Goal: Navigation & Orientation: Find specific page/section

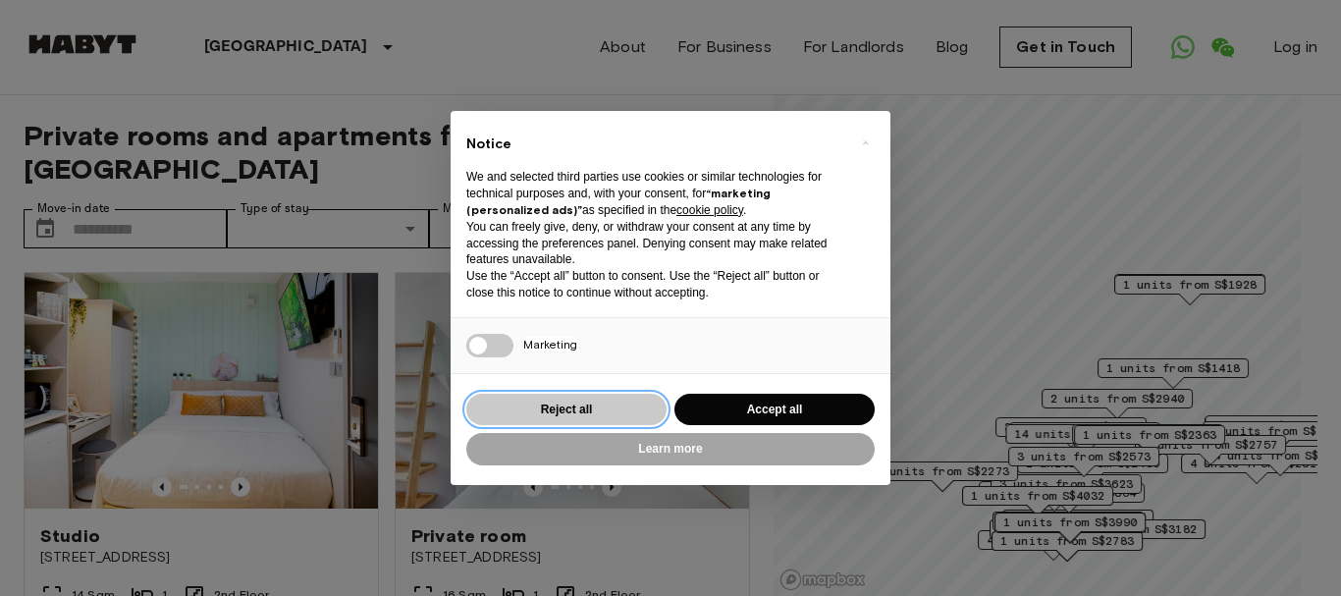
click at [591, 414] on button "Reject all" at bounding box center [566, 410] width 200 height 32
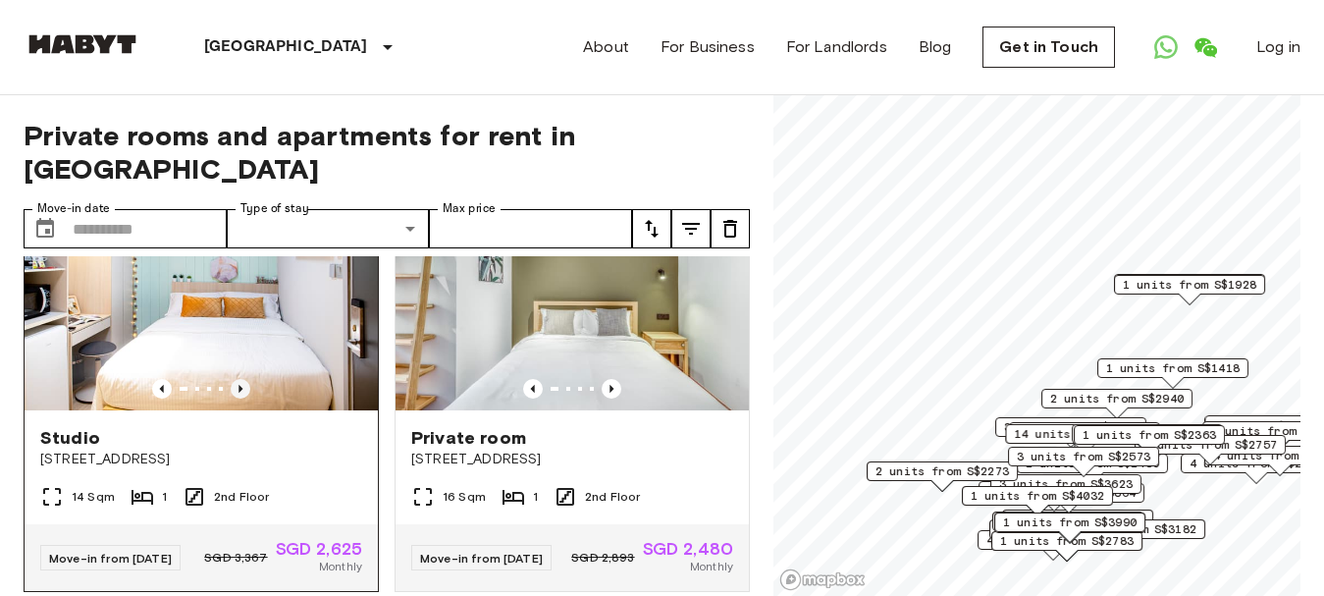
click at [231, 379] on icon "Previous image" at bounding box center [241, 389] width 20 height 20
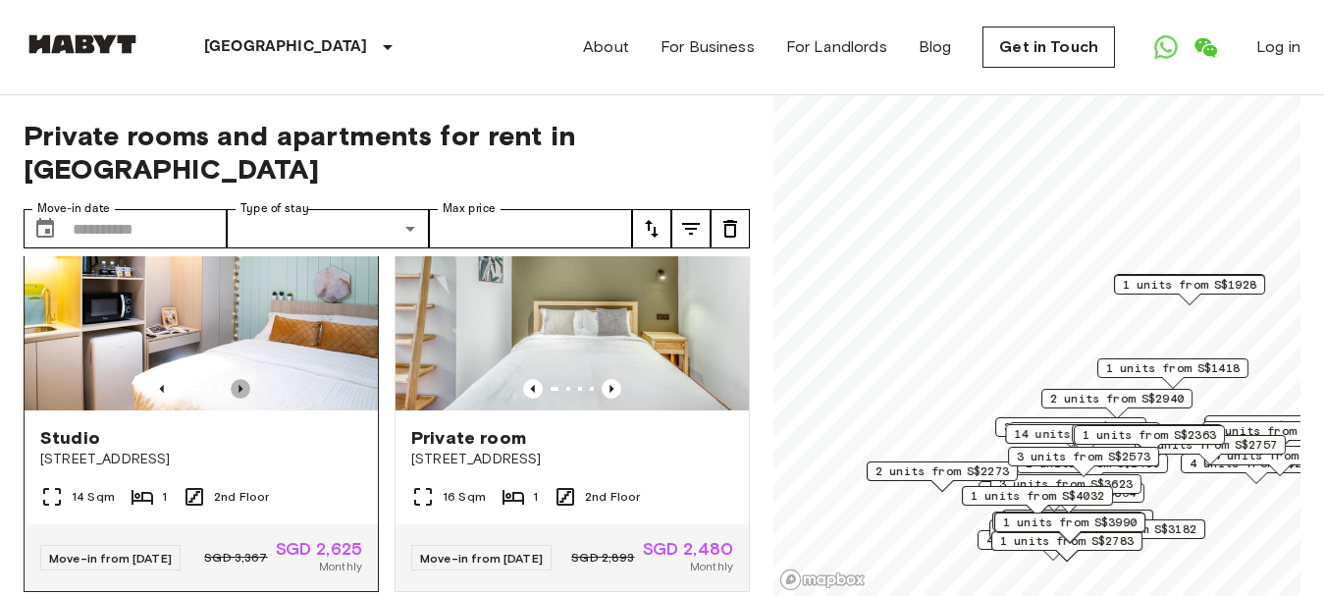
click at [231, 379] on icon "Previous image" at bounding box center [241, 389] width 20 height 20
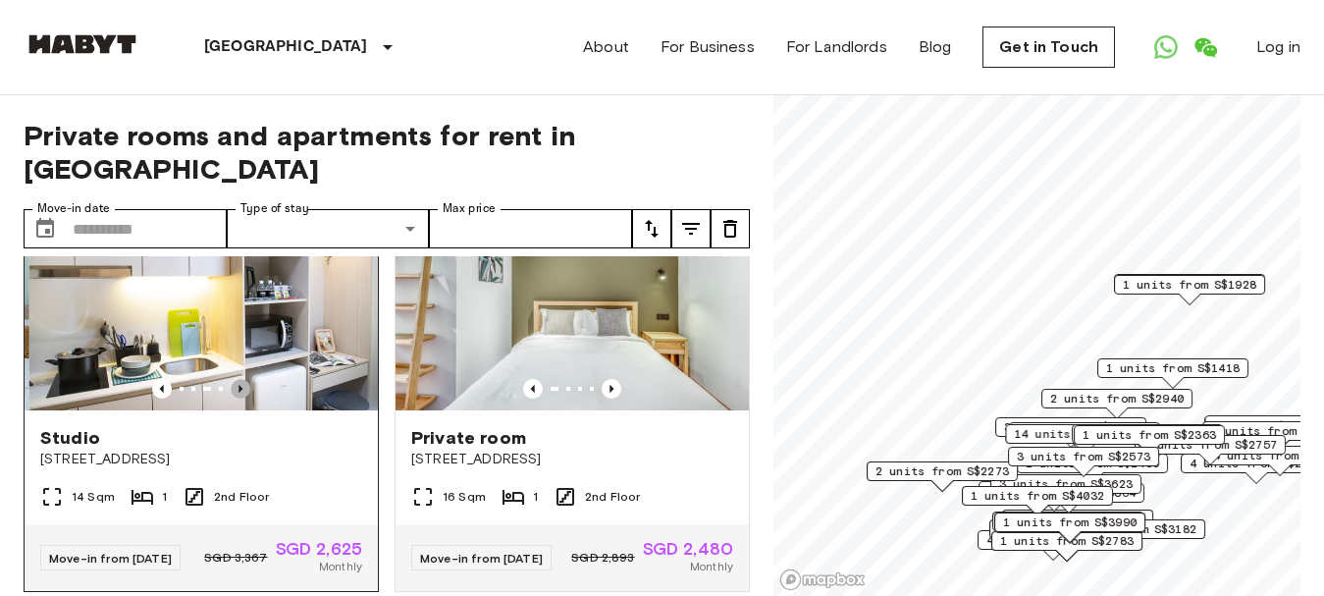
click at [231, 379] on icon "Previous image" at bounding box center [241, 389] width 20 height 20
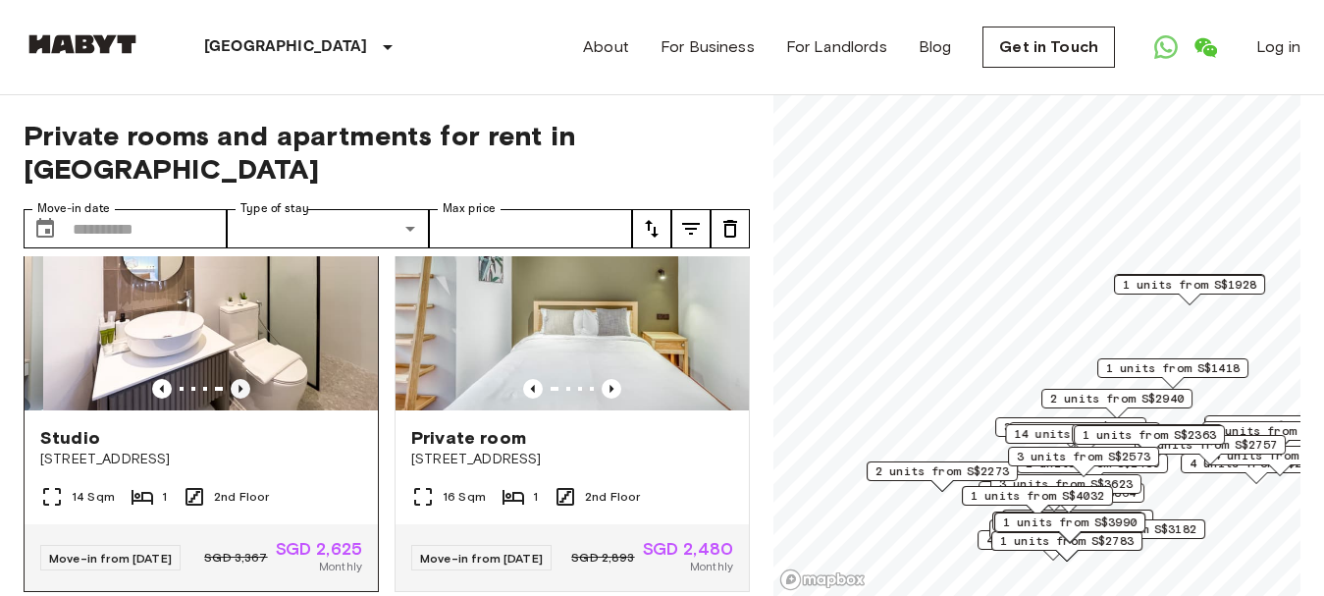
click at [231, 379] on icon "Previous image" at bounding box center [241, 389] width 20 height 20
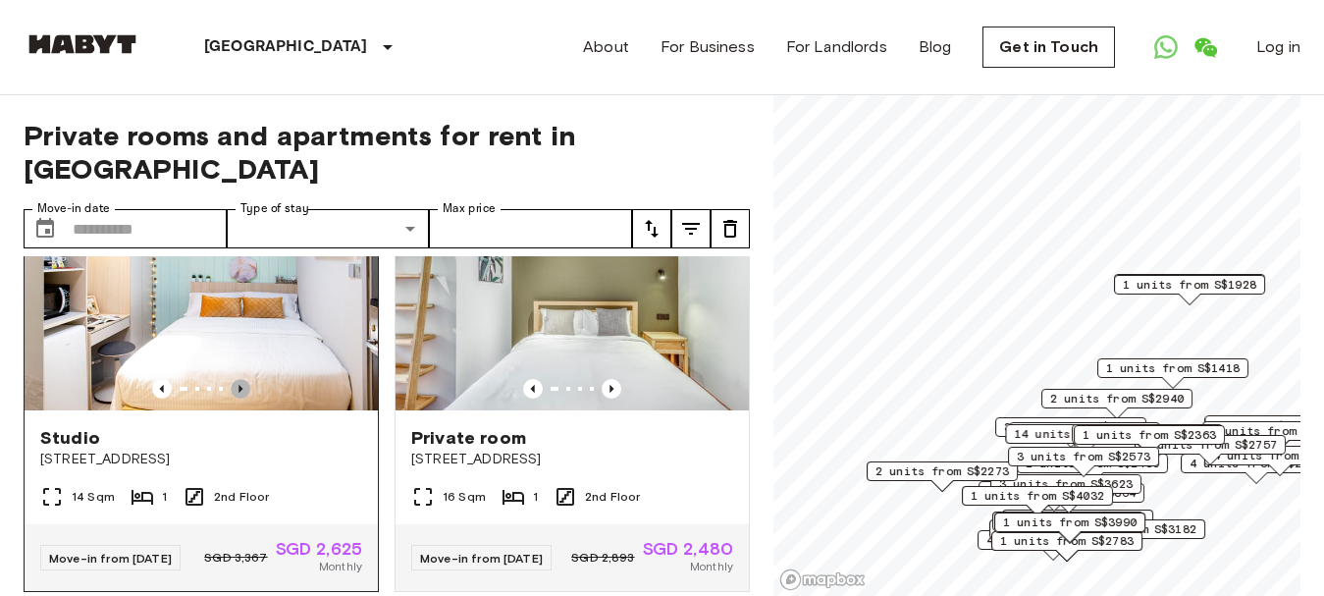
click at [231, 379] on icon "Previous image" at bounding box center [241, 389] width 20 height 20
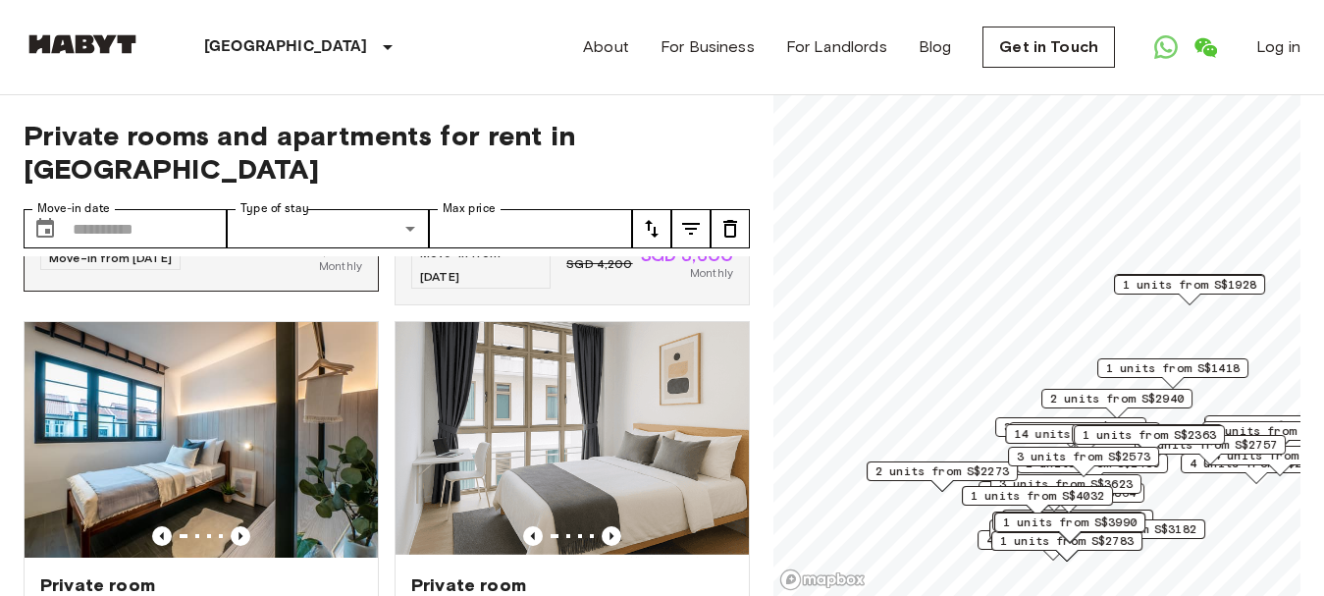
scroll to position [3239, 0]
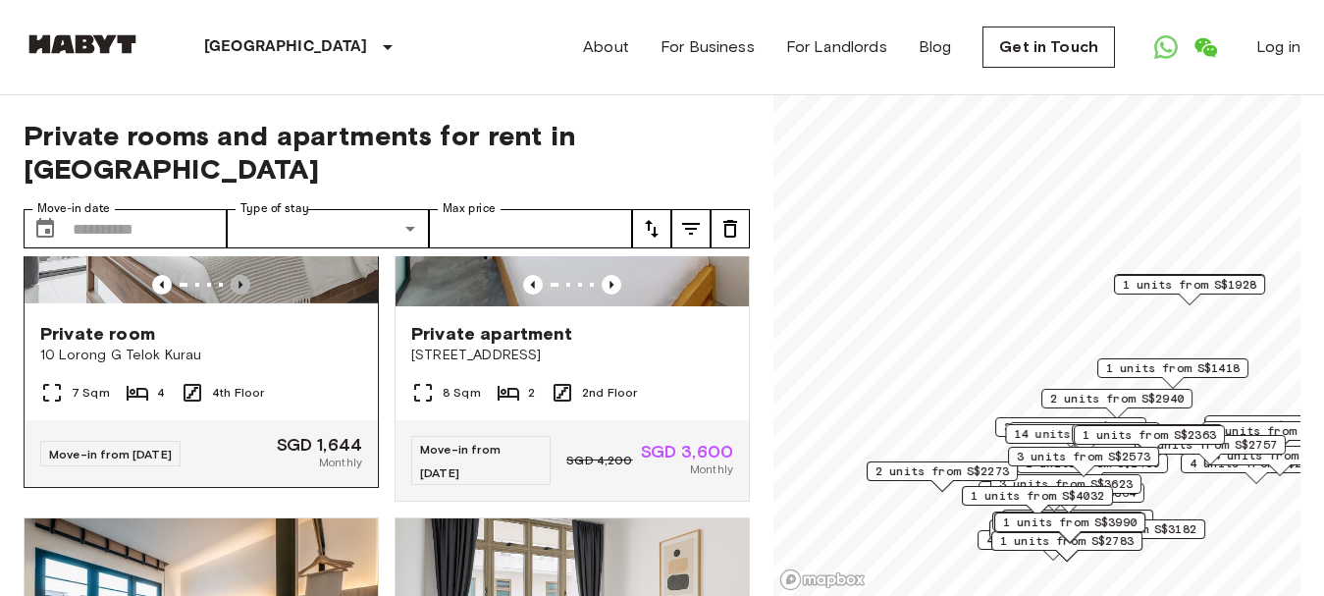
click at [235, 294] on icon "Previous image" at bounding box center [241, 285] width 20 height 20
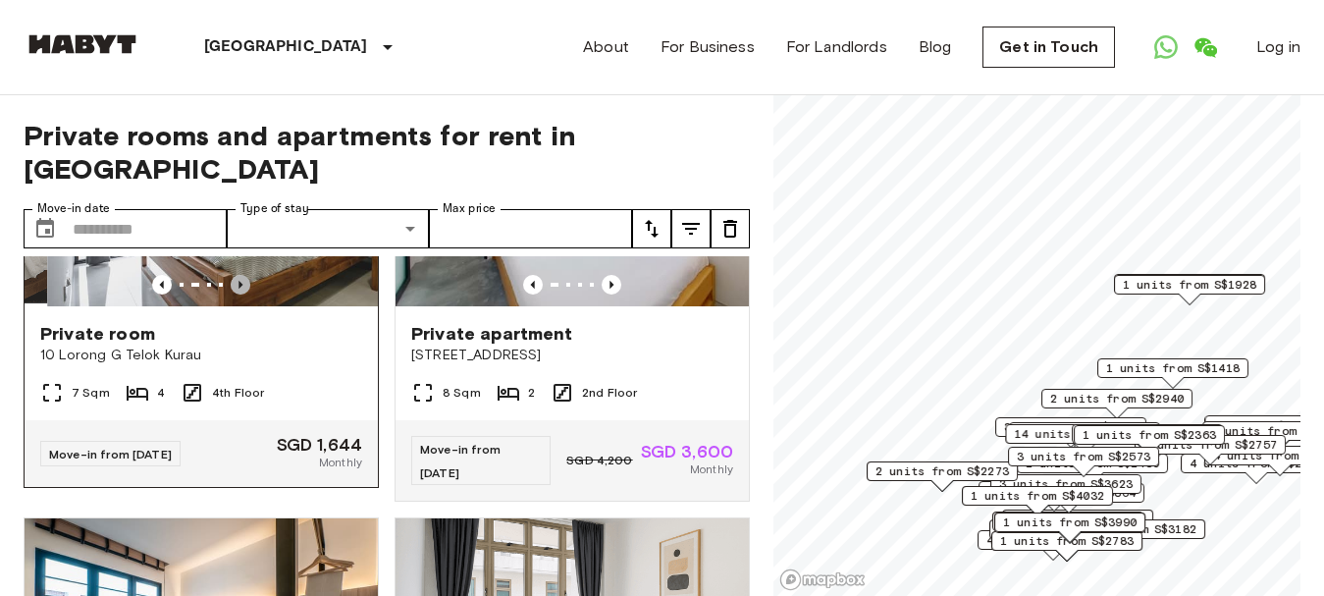
click at [235, 294] on icon "Previous image" at bounding box center [241, 285] width 20 height 20
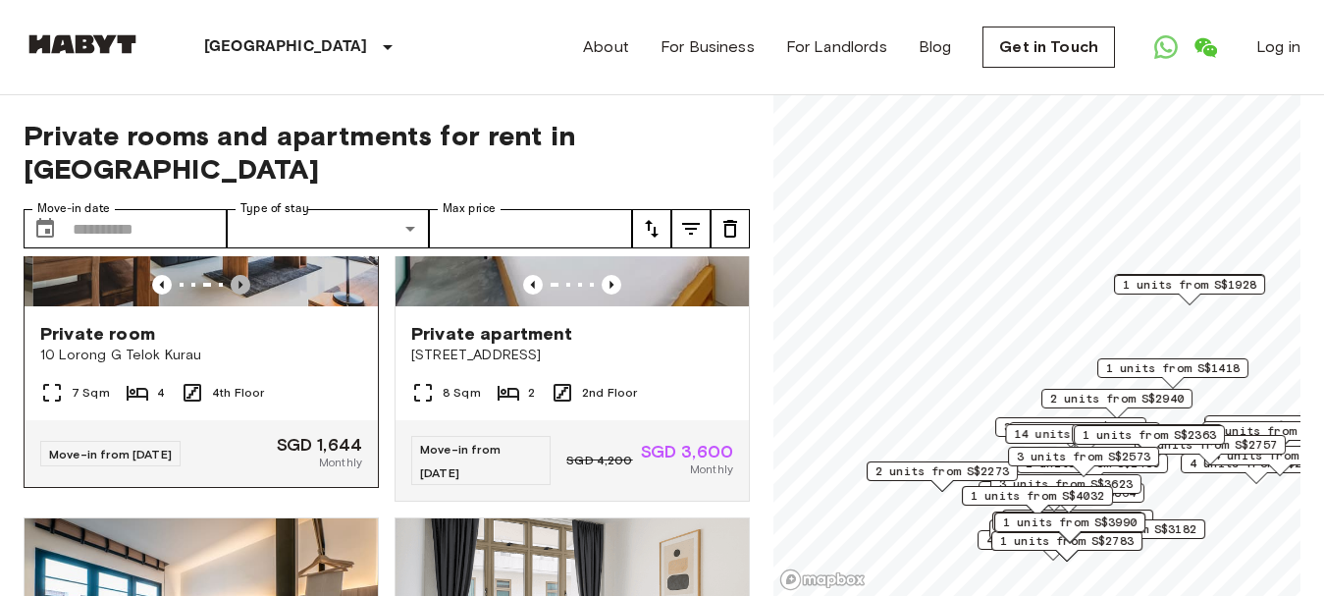
click at [235, 294] on icon "Previous image" at bounding box center [241, 285] width 20 height 20
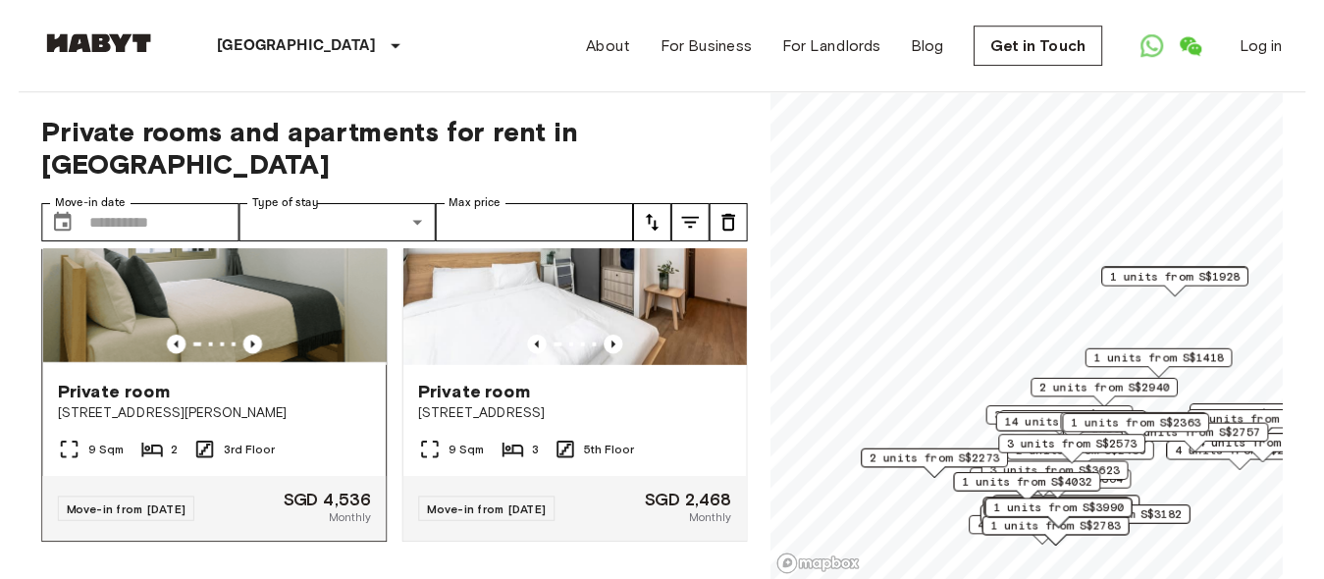
scroll to position [4220, 0]
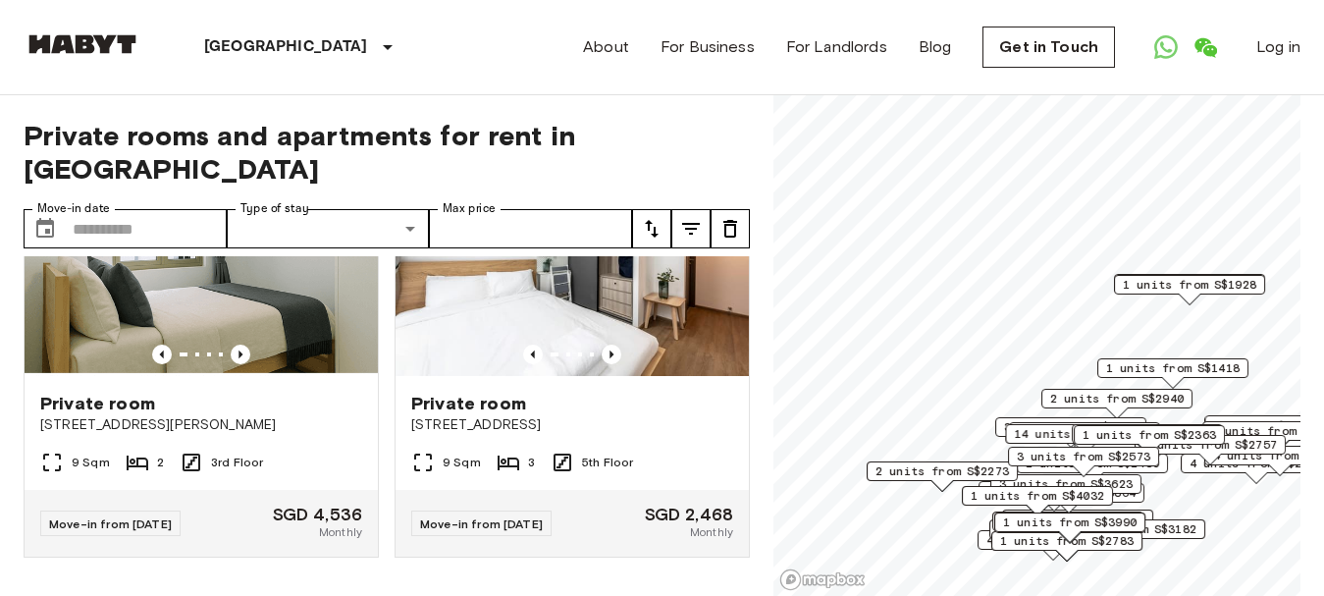
click at [95, 49] on img at bounding box center [83, 44] width 118 height 20
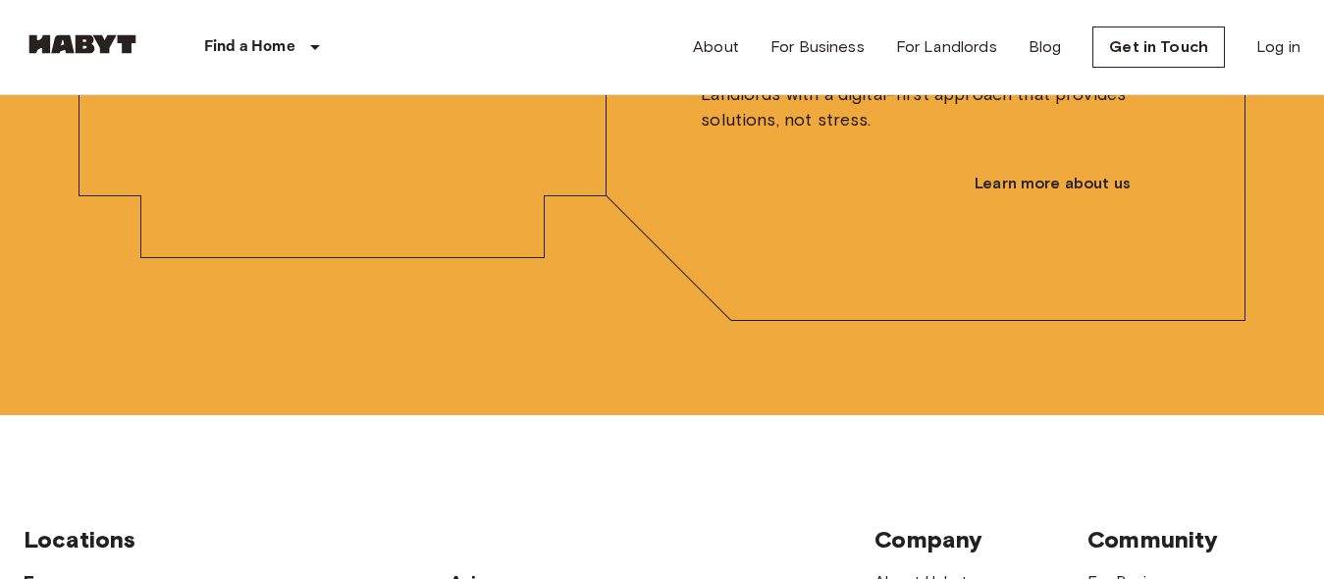
scroll to position [5201, 0]
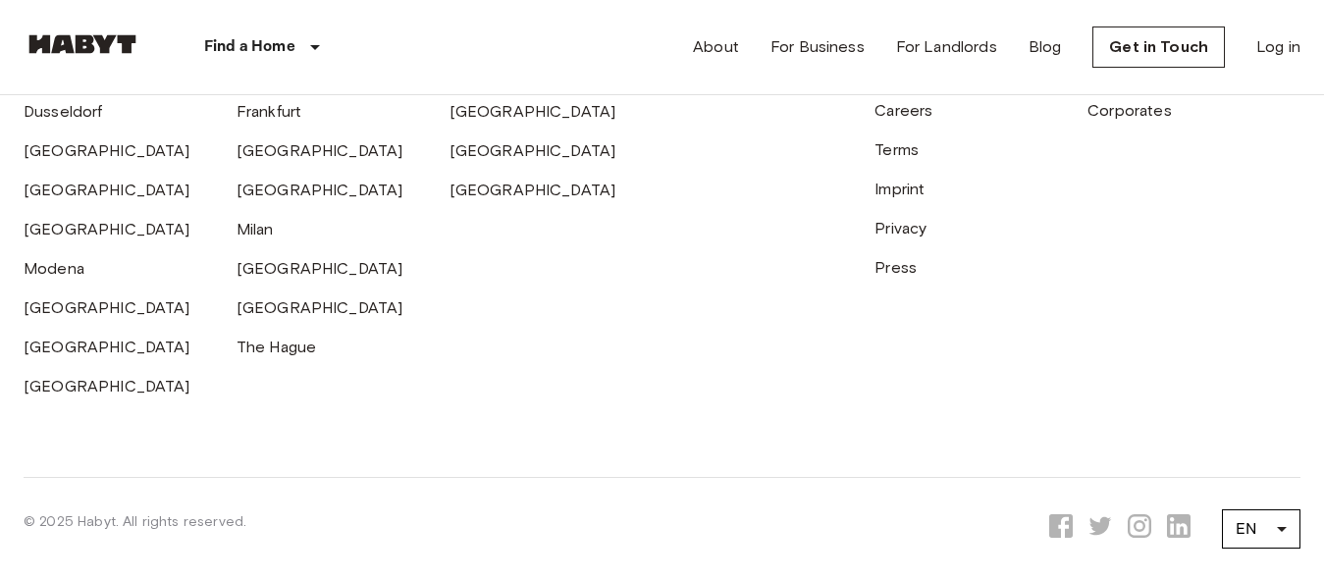
drag, startPoint x: 180, startPoint y: 478, endPoint x: 156, endPoint y: 480, distance: 23.6
click at [156, 477] on div "Locations [GEOGRAPHIC_DATA] [GEOGRAPHIC_DATA] [GEOGRAPHIC_DATA] [GEOGRAPHIC_DAT…" at bounding box center [662, 167] width 1277 height 619
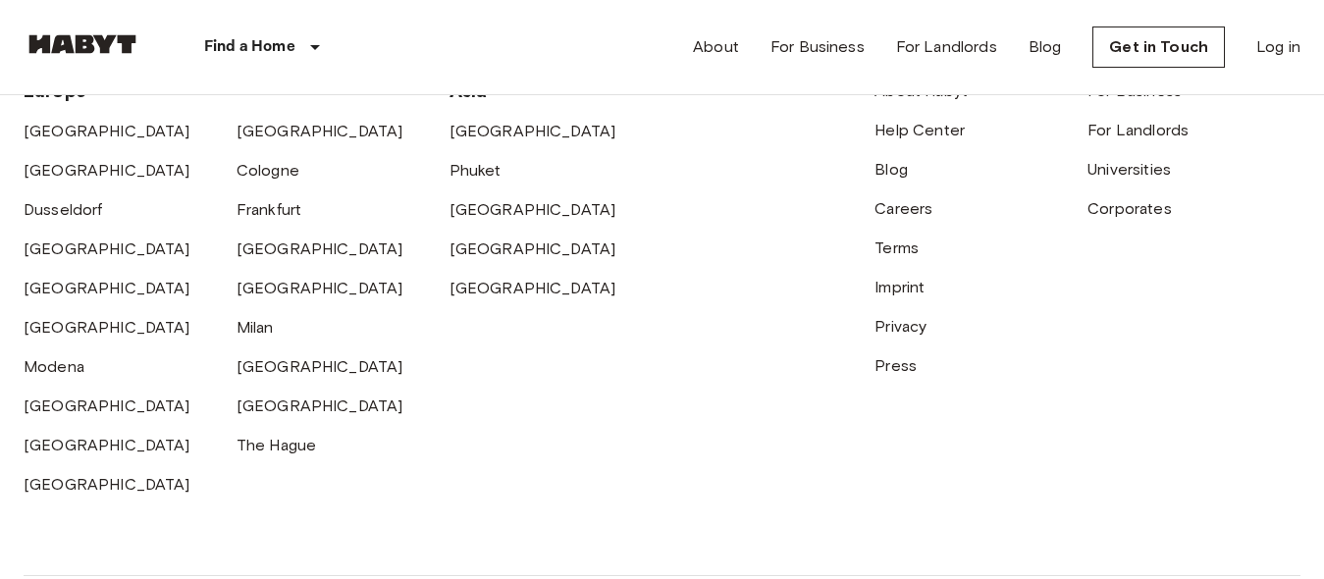
scroll to position [5005, 0]
